Goal: Task Accomplishment & Management: Manage account settings

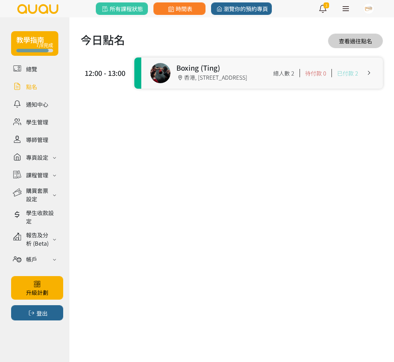
click at [207, 67] on link at bounding box center [261, 73] width 241 height 31
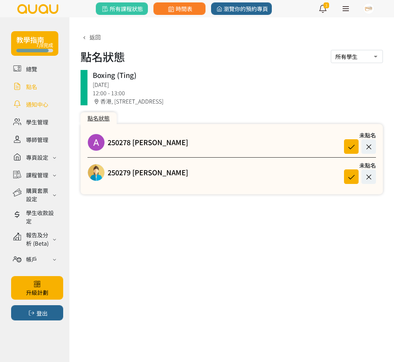
click at [43, 104] on link at bounding box center [34, 104] width 47 height 12
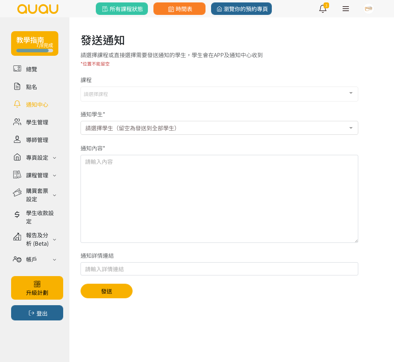
click at [149, 94] on div "請選擇課程" at bounding box center [218, 94] width 277 height 15
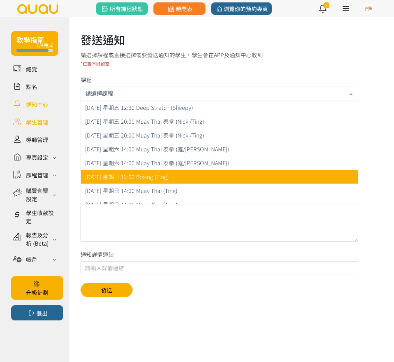
click at [49, 120] on link at bounding box center [34, 122] width 47 height 12
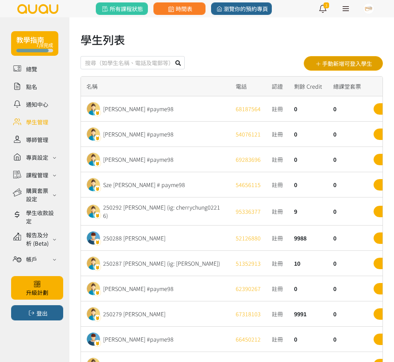
click at [361, 66] on button "手動新增可登入學生" at bounding box center [342, 63] width 79 height 15
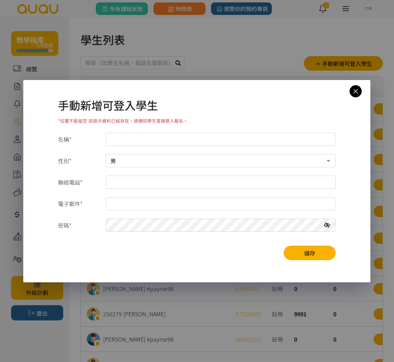
click at [160, 134] on input "名稱*" at bounding box center [221, 139] width 230 height 13
type input "ryan laew"
click at [143, 181] on input "聯絡電話*" at bounding box center [221, 182] width 230 height 13
type input "55476554"
click at [122, 203] on input "電子郵件*" at bounding box center [221, 203] width 230 height 13
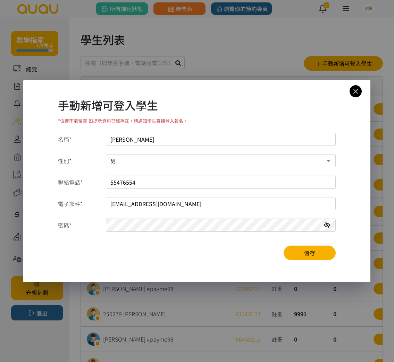
type input "ryanlaw0619@gmail.com"
click at [310, 252] on button "儲存" at bounding box center [309, 253] width 52 height 15
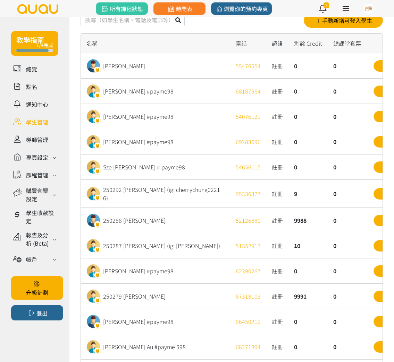
scroll to position [42, 0]
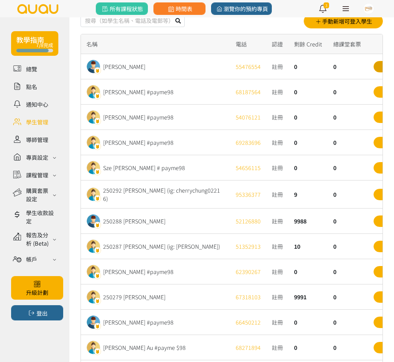
click at [377, 65] on link "詳情" at bounding box center [387, 66] width 28 height 11
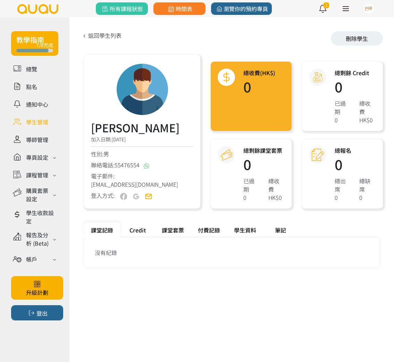
click at [143, 232] on div "Credit" at bounding box center [137, 230] width 35 height 15
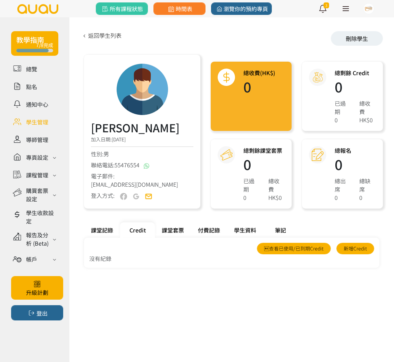
click at [253, 232] on div "學生資料" at bounding box center [245, 230] width 36 height 15
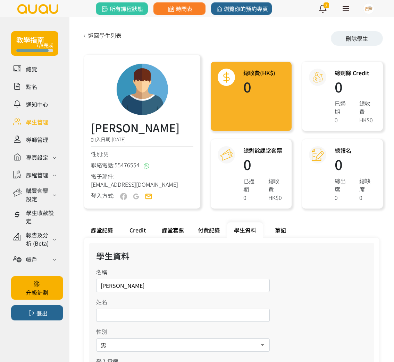
click at [140, 283] on input "ryan laew" at bounding box center [182, 285] width 173 height 13
type input "ryan law"
click at [296, 251] on div "學生資料" at bounding box center [231, 256] width 271 height 12
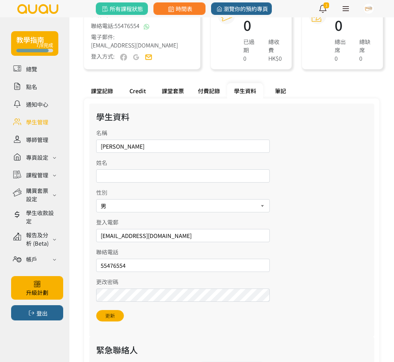
scroll to position [182, 0]
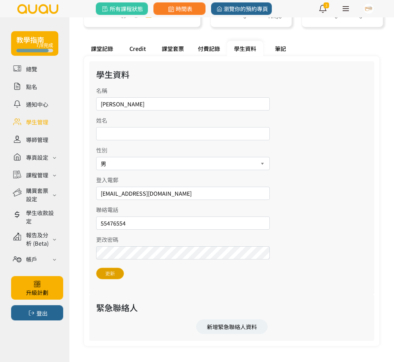
click at [116, 273] on button "更新" at bounding box center [110, 273] width 28 height 11
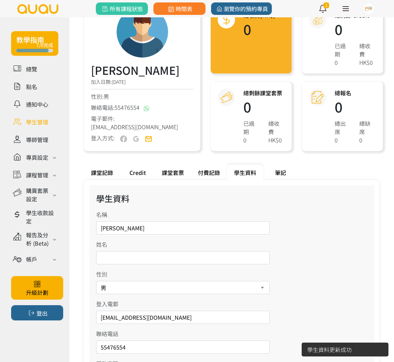
scroll to position [57, 0]
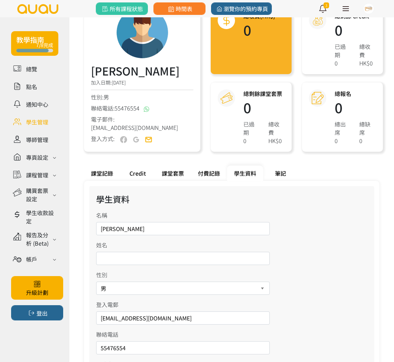
click at [206, 173] on div "付費記錄" at bounding box center [209, 173] width 36 height 15
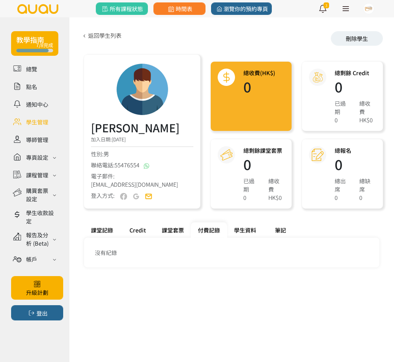
drag, startPoint x: 183, startPoint y: 229, endPoint x: 187, endPoint y: 226, distance: 4.7
click at [183, 228] on div "課堂套票" at bounding box center [173, 230] width 36 height 15
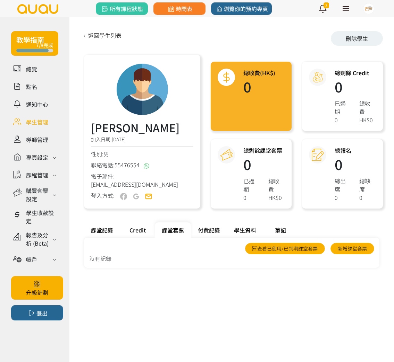
click at [145, 231] on div "Credit" at bounding box center [137, 230] width 35 height 15
click at [357, 251] on link "新增Credit" at bounding box center [355, 248] width 38 height 11
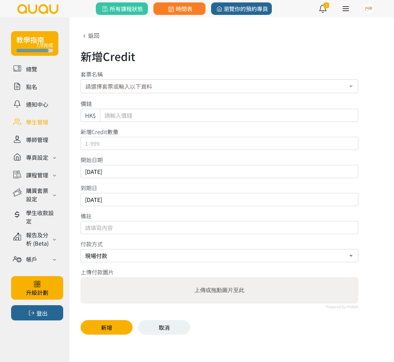
click at [210, 114] on input "Default" at bounding box center [229, 115] width 258 height 13
click at [259, 82] on div "請選擇套票或輸入以下資料" at bounding box center [218, 86] width 277 height 14
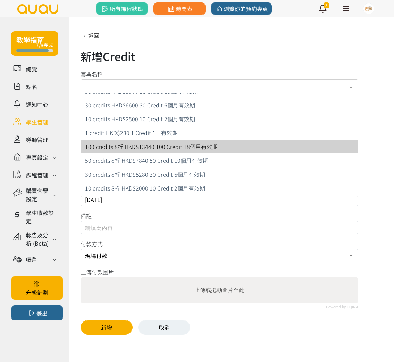
scroll to position [24, 0]
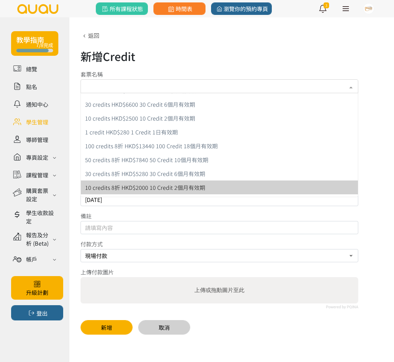
click at [169, 329] on link "取消" at bounding box center [164, 327] width 52 height 15
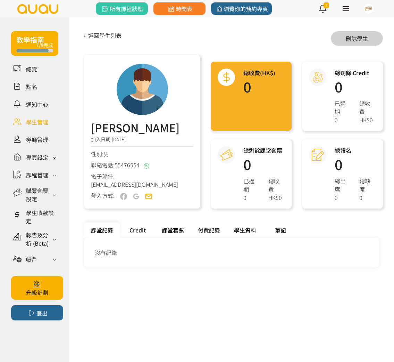
click at [368, 38] on div "刪除學生" at bounding box center [357, 38] width 52 height 15
click at [113, 37] on link "返回學生列表" at bounding box center [100, 35] width 41 height 8
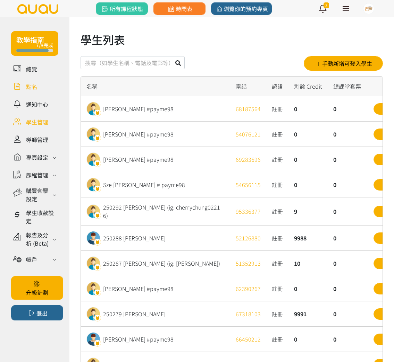
click at [32, 90] on link at bounding box center [34, 86] width 47 height 12
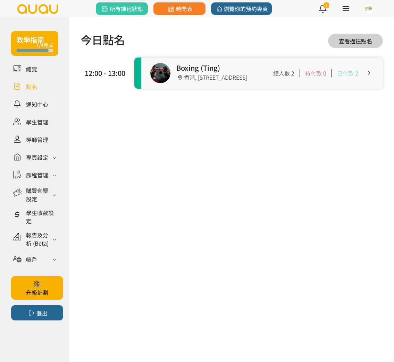
drag, startPoint x: 228, startPoint y: 83, endPoint x: 219, endPoint y: 89, distance: 10.3
click at [227, 83] on link at bounding box center [261, 73] width 241 height 31
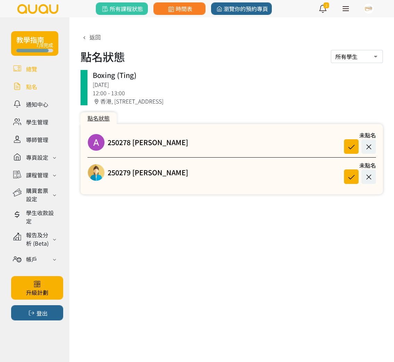
click at [33, 71] on link at bounding box center [34, 69] width 47 height 12
